Goal: Task Accomplishment & Management: Complete application form

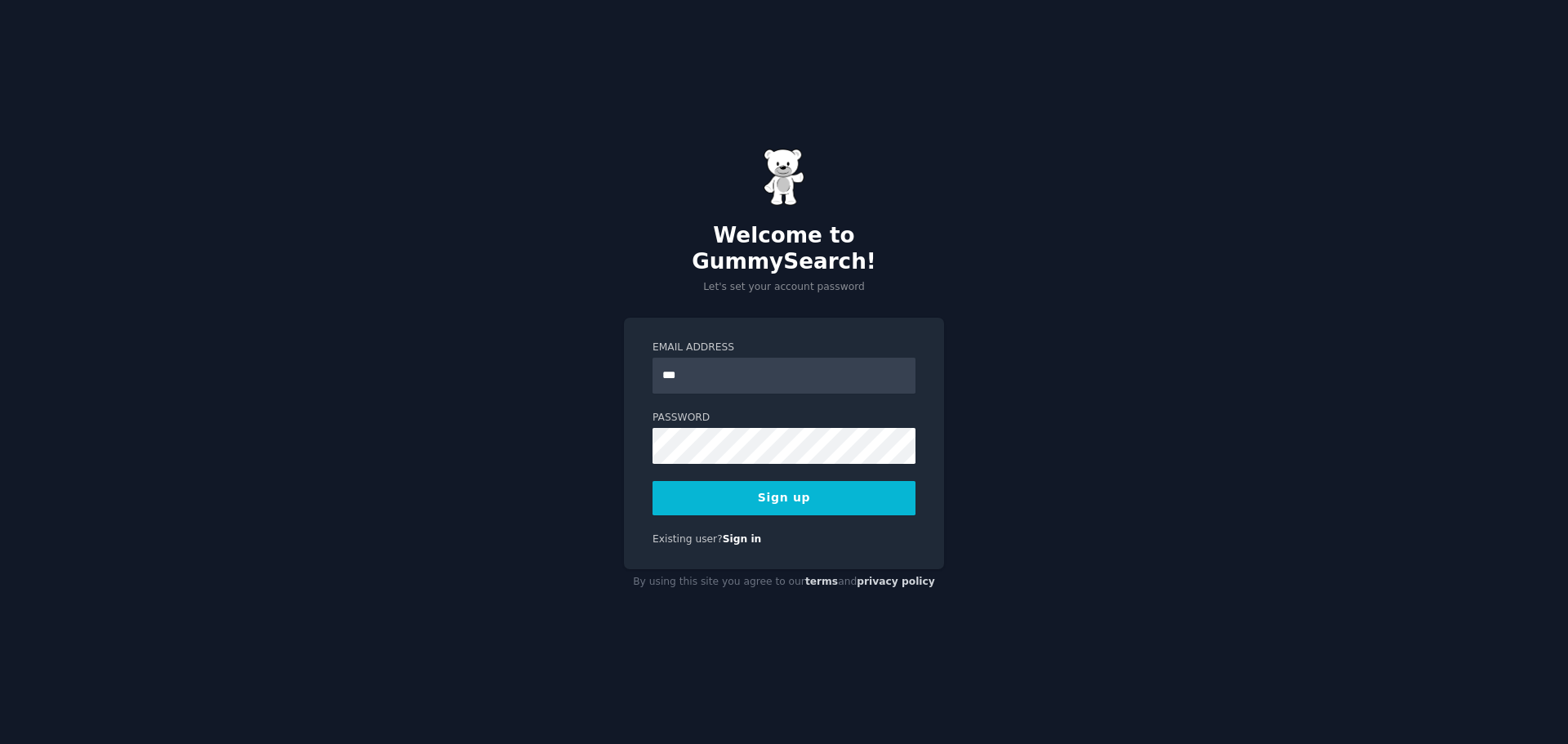
type input "**********"
click at [820, 481] on button "Sign up" at bounding box center [784, 498] width 263 height 34
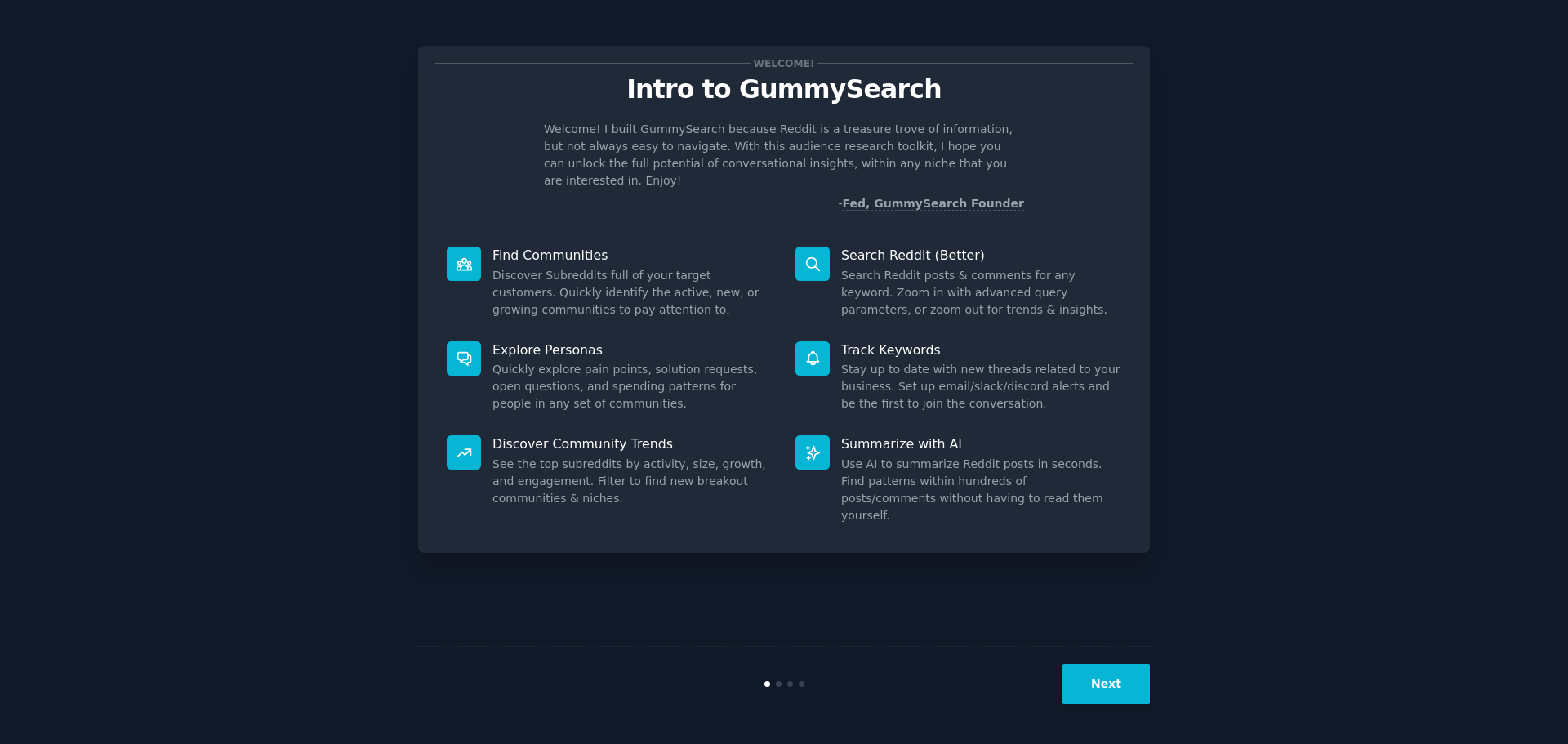
click at [1108, 686] on button "Next" at bounding box center [1106, 684] width 88 height 40
